Goal: Task Accomplishment & Management: Use online tool/utility

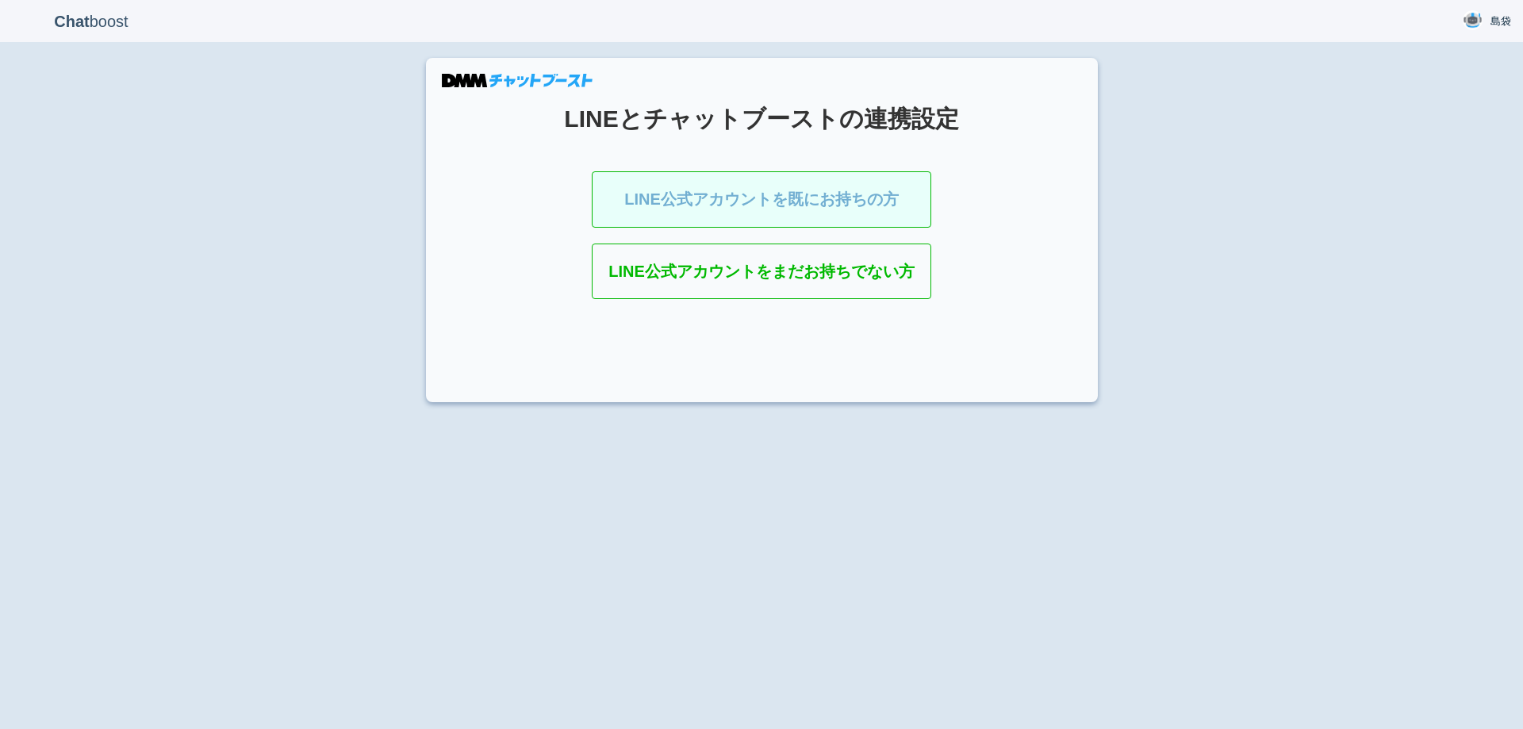
click at [645, 202] on link "LINE公式アカウントを既にお持ちの方" at bounding box center [762, 199] width 340 height 56
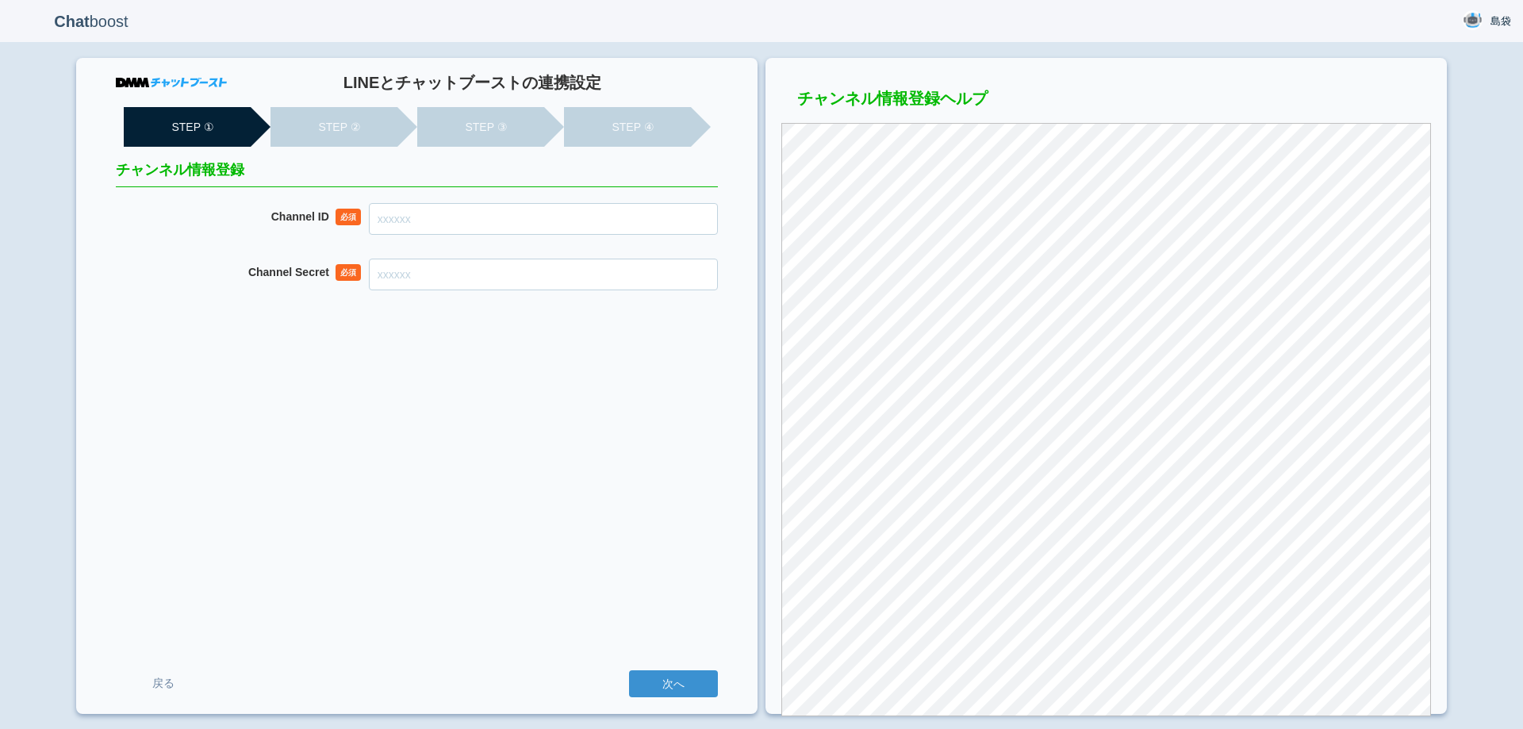
click at [447, 218] on input "Channel ID" at bounding box center [543, 219] width 349 height 32
type input "2007911596"
click at [481, 289] on input "Channel Secret" at bounding box center [543, 275] width 349 height 32
paste input "4ddd70d07d799e8179a0b6610d2b7904"
type input "4ddd70d07d799e8179a0b6610d2b7904"
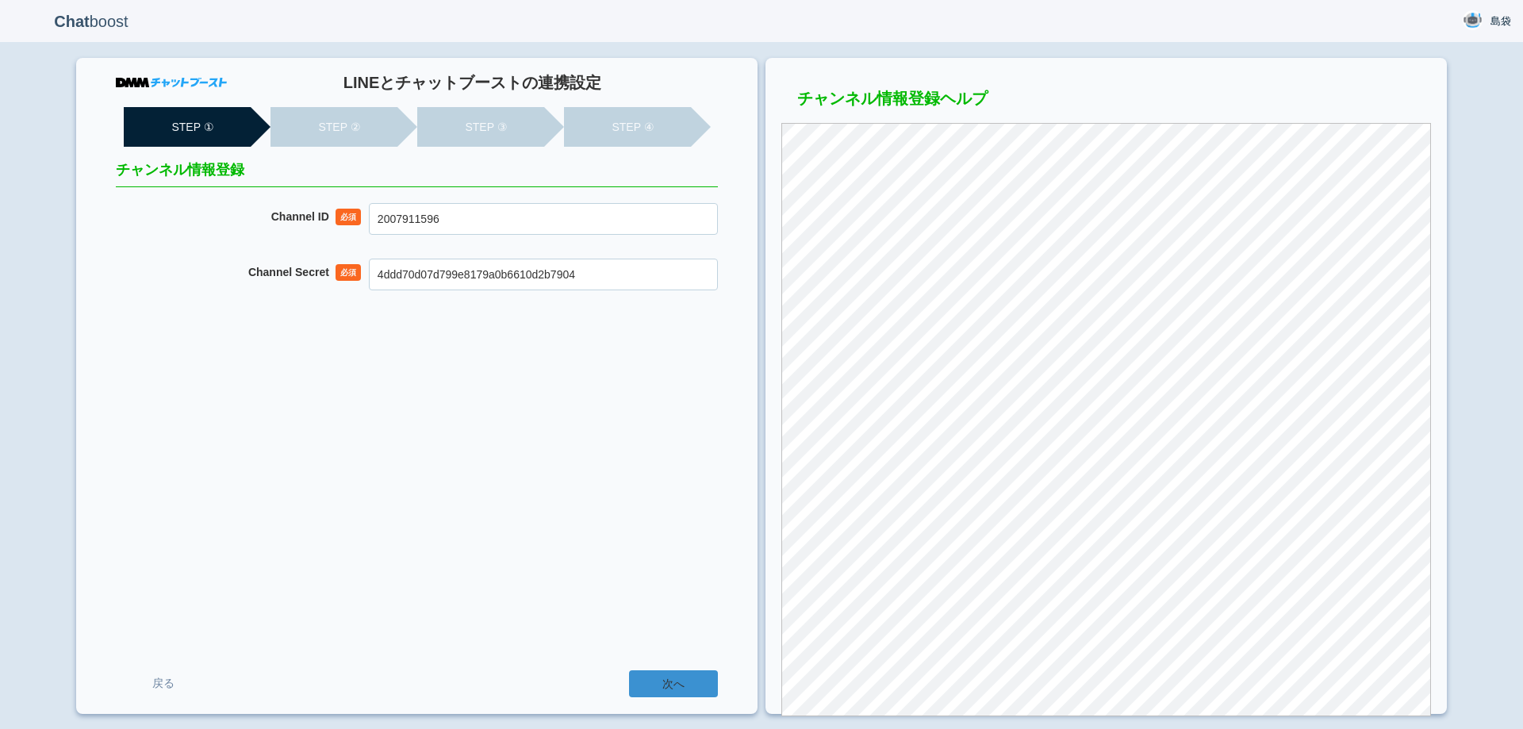
drag, startPoint x: 694, startPoint y: 690, endPoint x: 659, endPoint y: 398, distance: 294.0
click at [690, 685] on input "次へ" at bounding box center [673, 683] width 89 height 27
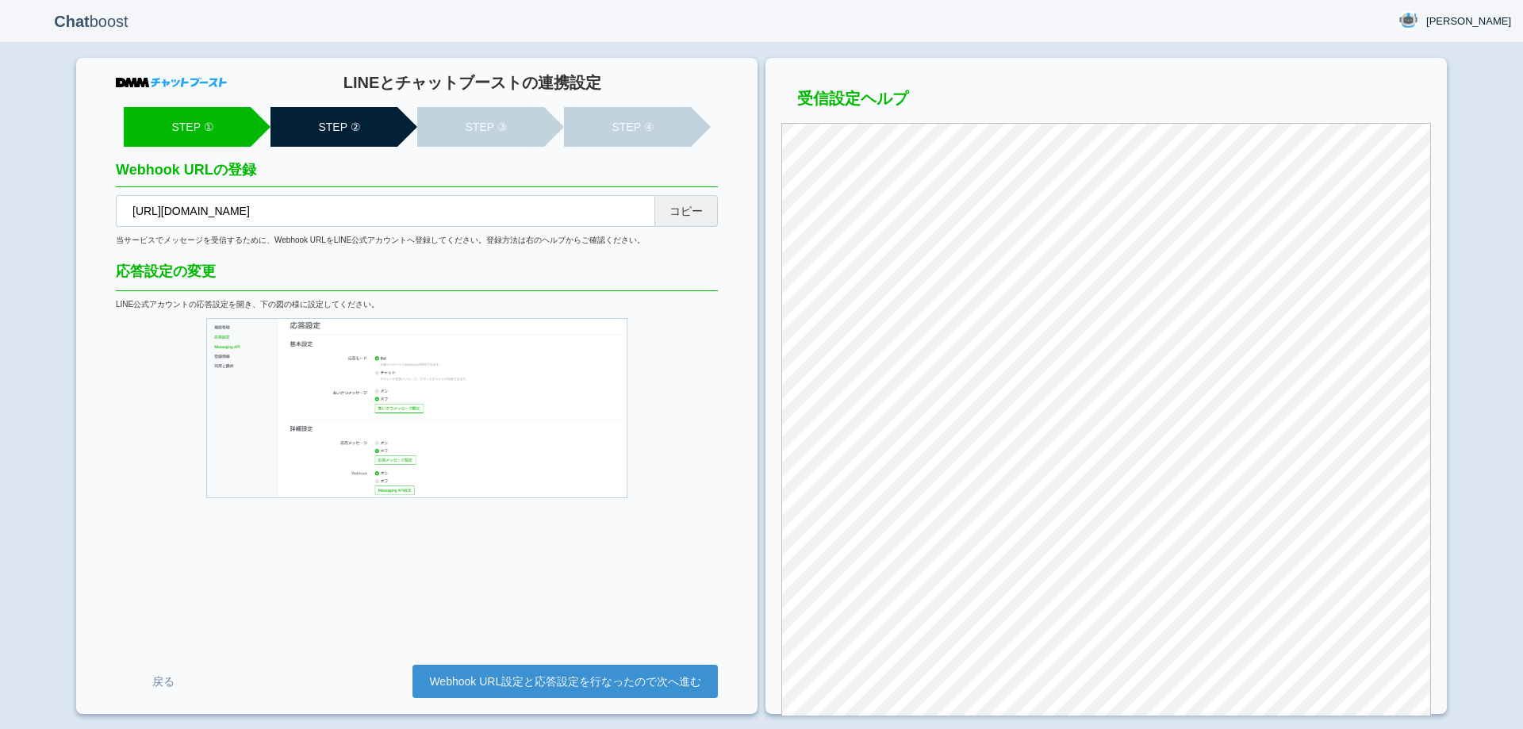
click at [691, 218] on button "コピー" at bounding box center [686, 211] width 63 height 32
drag, startPoint x: 325, startPoint y: 558, endPoint x: 587, endPoint y: 626, distance: 270.6
click at [326, 557] on div "LINEとチャットブーストの連携設定 STEP ① STEP ② STEP ③ STEP ④ Webhook URLの登録 https://cb-admin.…" at bounding box center [417, 386] width 682 height 656
click at [590, 682] on link "Webhook URL設定と応答設定を行なったので次へ進む" at bounding box center [565, 681] width 305 height 33
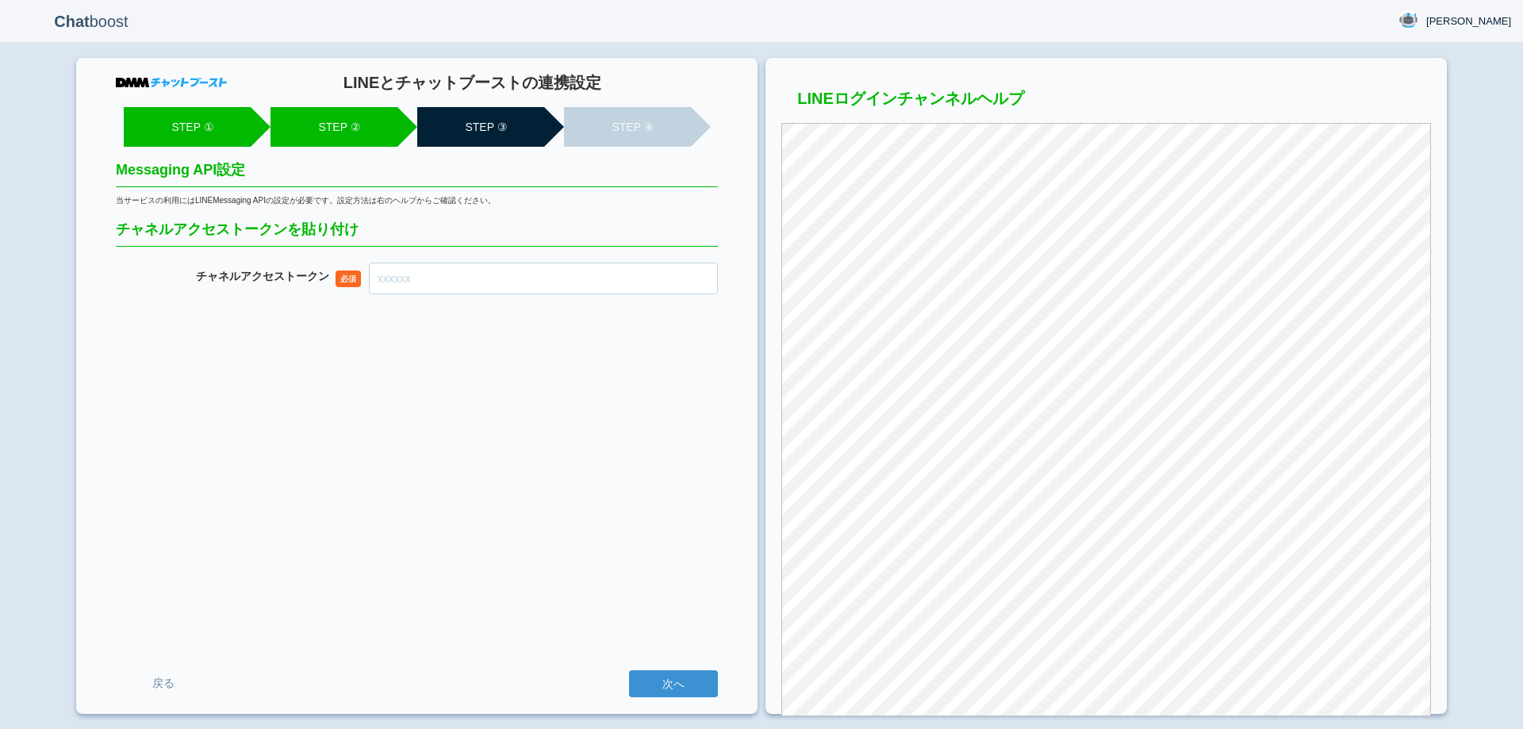
drag, startPoint x: 0, startPoint y: 0, endPoint x: 482, endPoint y: 271, distance: 552.4
click at [482, 271] on input "チャネル アクセストークン" at bounding box center [543, 279] width 349 height 32
paste input "cF1cEQaj0JwLAAlNftvJRPoBsXF1iL615MUbtocS4sXFqIkJyLNPPVbDvZMJAVU8AMW3H2Y9EWi00Er…"
type input "cF1cEQaj0JwLAAlNftvJRPoBsXF1iL615MUbtocS4sXFqIkJyLNPPVbDvZMJAVU8AMW3H2Y9EWi00Er…"
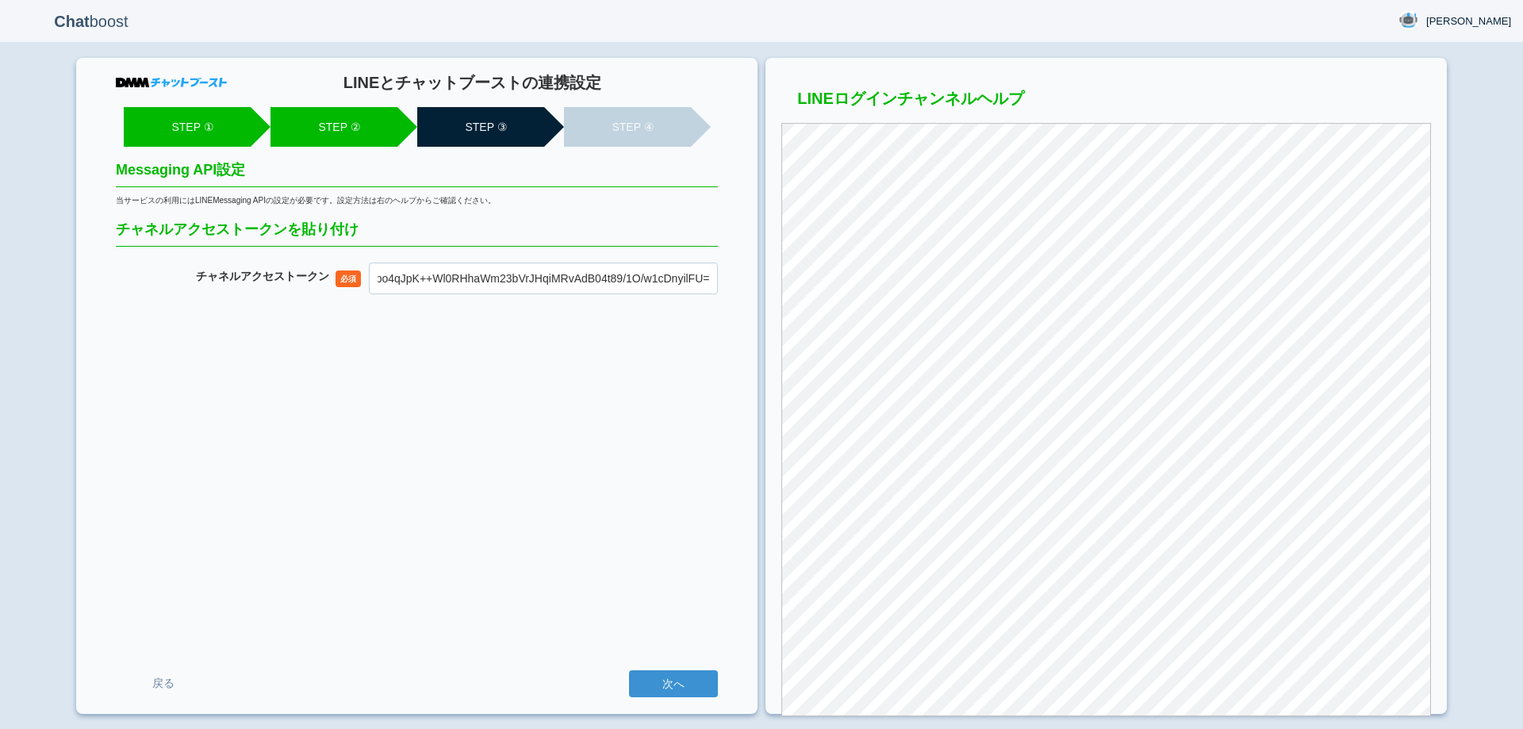
scroll to position [0, 0]
drag, startPoint x: 534, startPoint y: 455, endPoint x: 657, endPoint y: 613, distance: 199.5
click at [535, 455] on div "LINEとチャットブーストの連携設定 STEP ① STEP ② STEP ③ STEP ④ Messaging API設定 当サービスの利用にはLINEMe…" at bounding box center [417, 386] width 682 height 656
click at [670, 680] on input "次へ" at bounding box center [673, 683] width 89 height 27
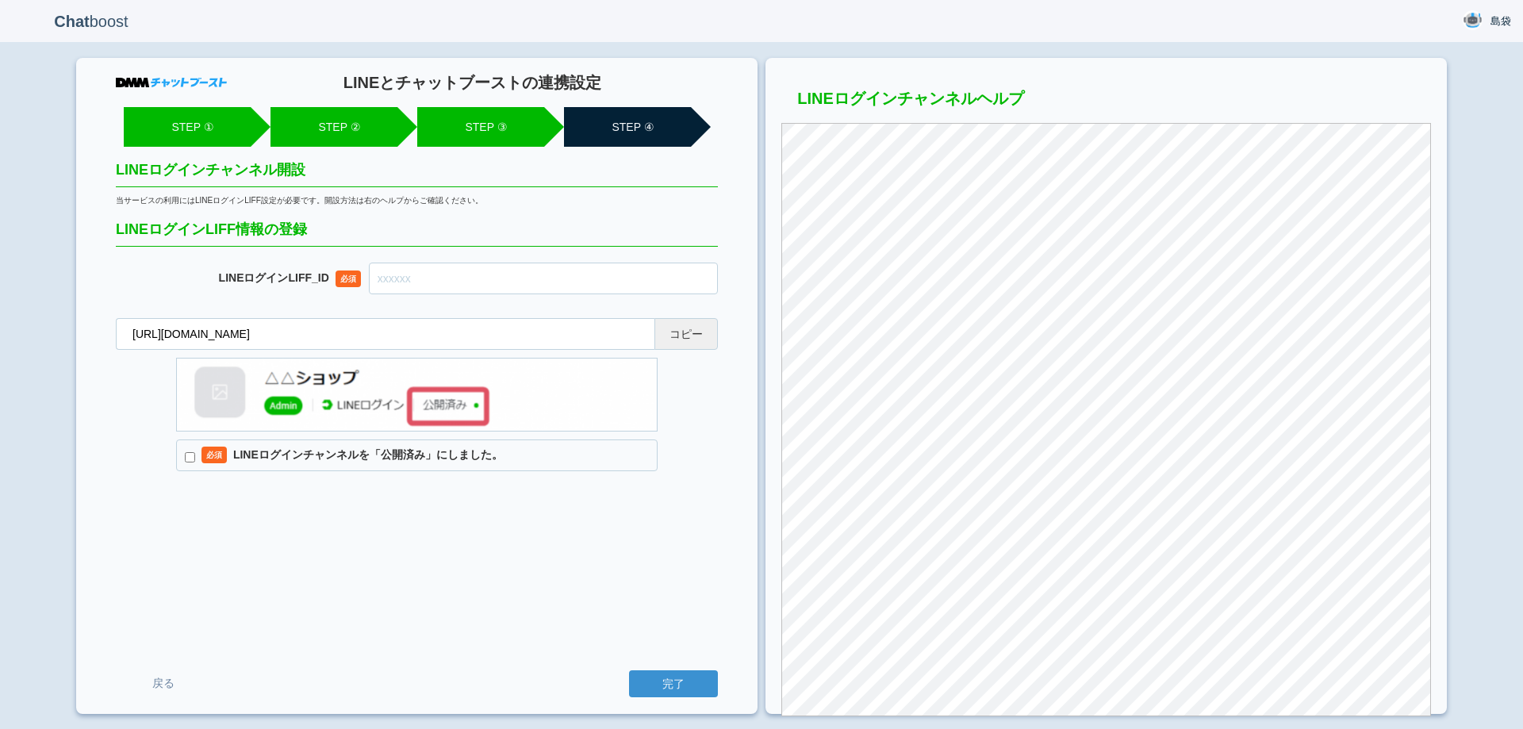
click at [686, 332] on button "コピー" at bounding box center [686, 334] width 63 height 32
drag, startPoint x: 498, startPoint y: 267, endPoint x: 504, endPoint y: 277, distance: 11.4
click at [498, 270] on input "text" at bounding box center [543, 279] width 349 height 32
paste input "2007911612-kyAo8pmE"
type input "2007911612-kyAo8pmE"
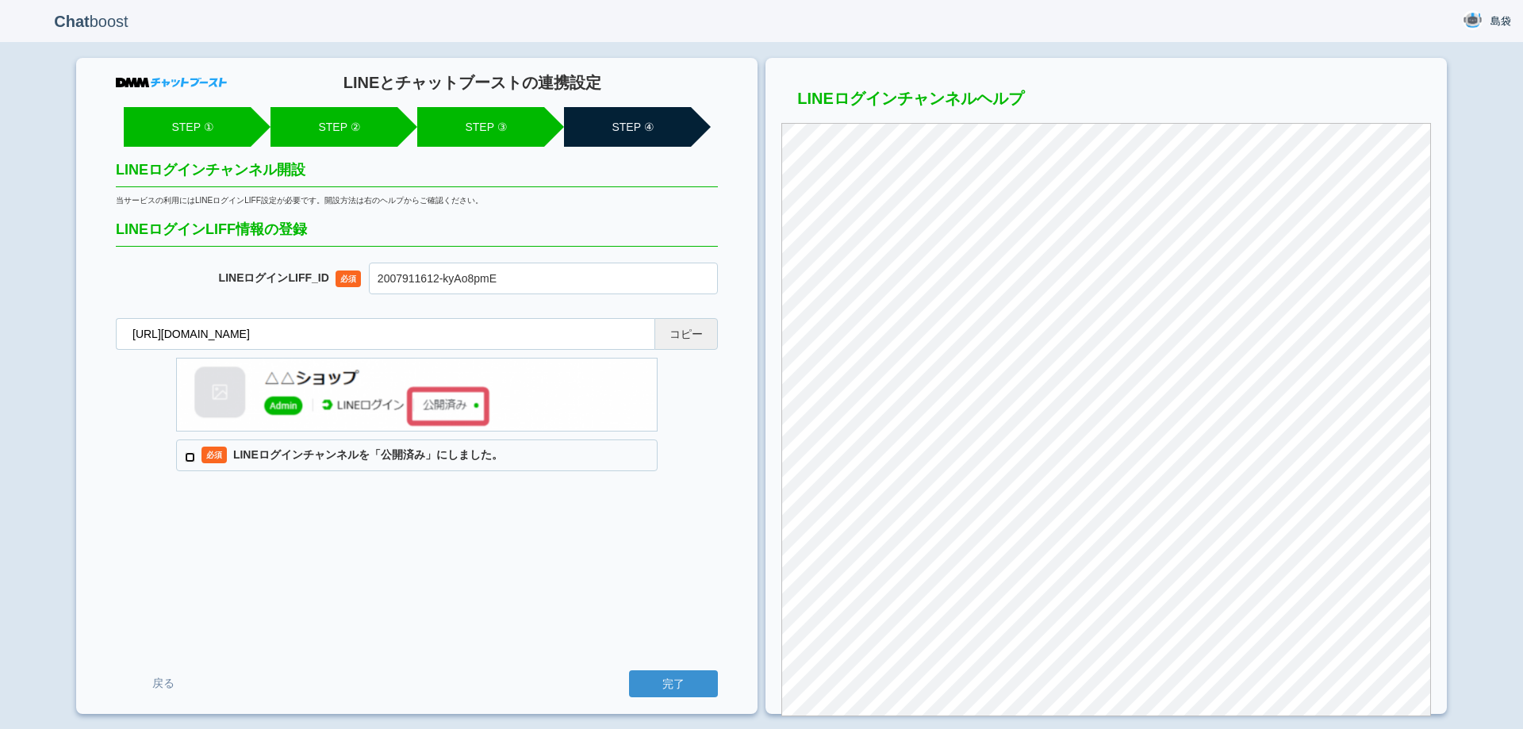
drag, startPoint x: 184, startPoint y: 452, endPoint x: 194, endPoint y: 454, distance: 9.7
click at [186, 452] on input "必須 LINEログインチャンネルを「公開済み」にしました。" at bounding box center [190, 457] width 10 height 10
checkbox input "true"
click at [666, 684] on input "完了" at bounding box center [673, 683] width 89 height 27
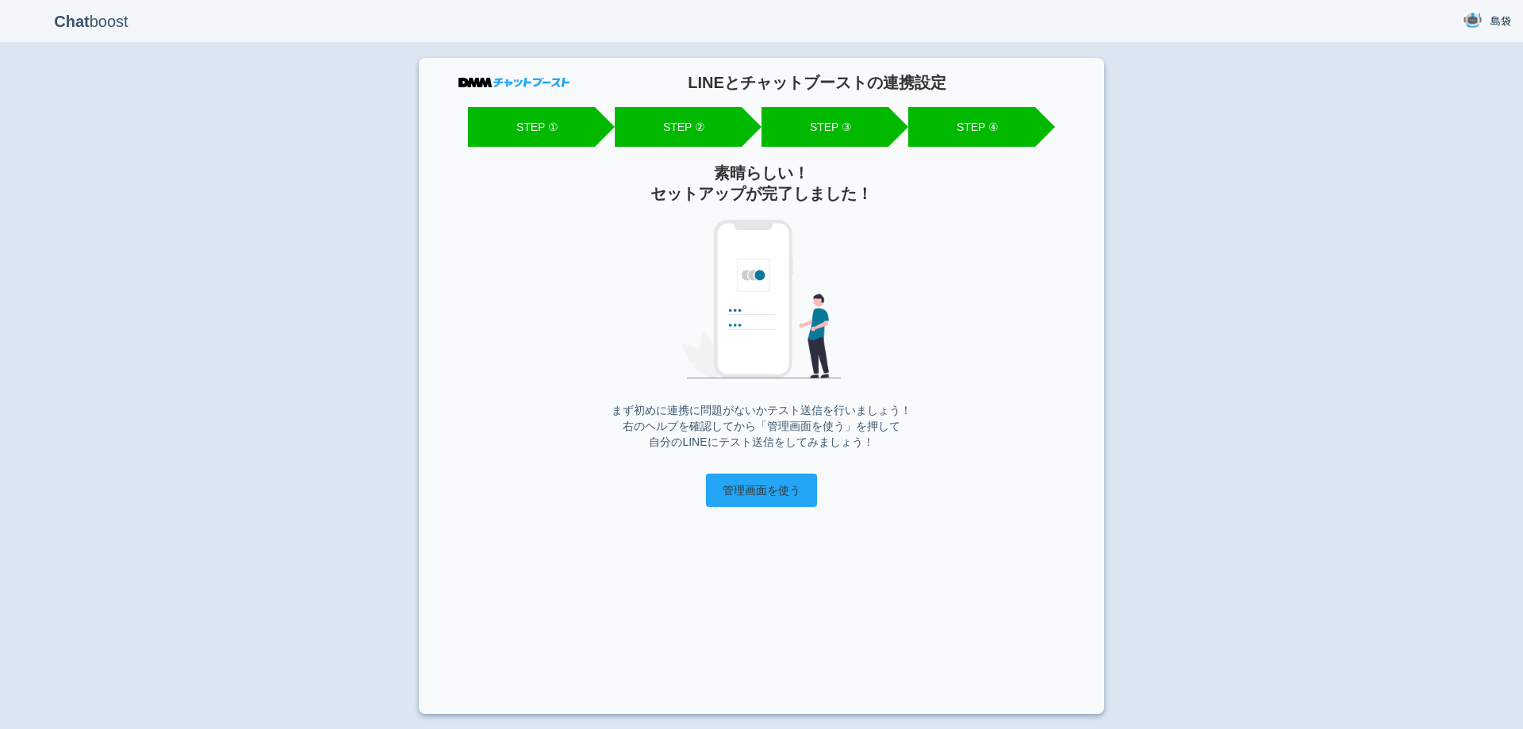
click at [737, 485] on input "管理画面を使う" at bounding box center [761, 490] width 111 height 33
